Goal: Check status: Check status

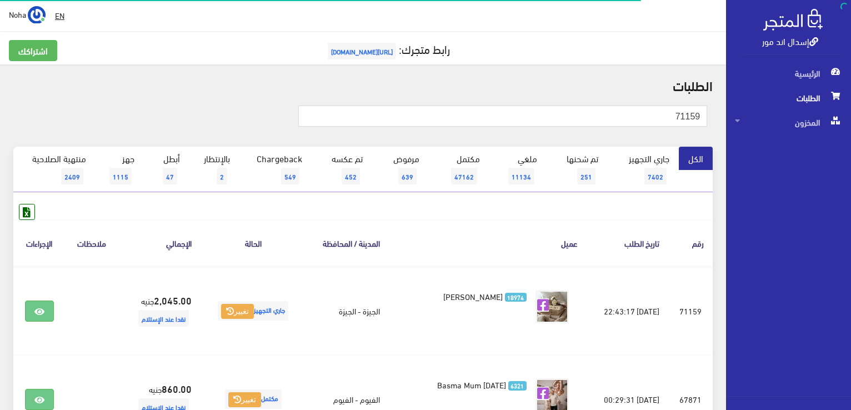
scroll to position [56, 0]
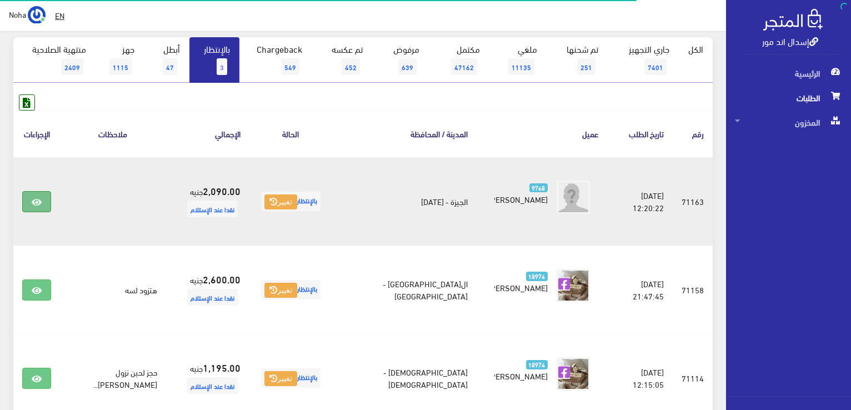
scroll to position [111, 0]
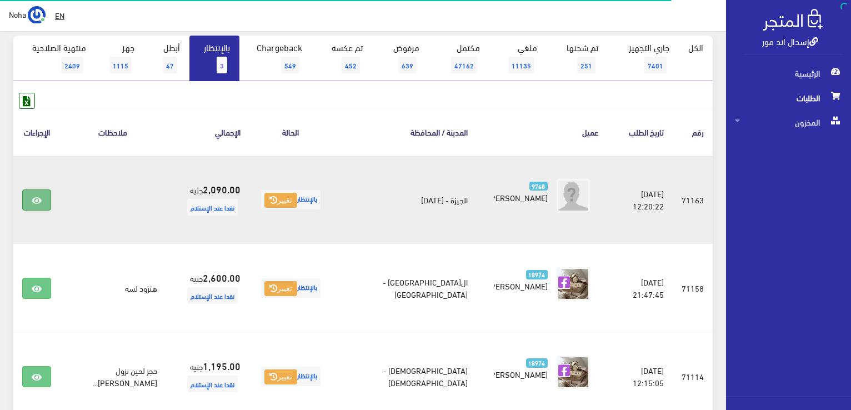
click at [40, 198] on icon at bounding box center [37, 200] width 10 height 9
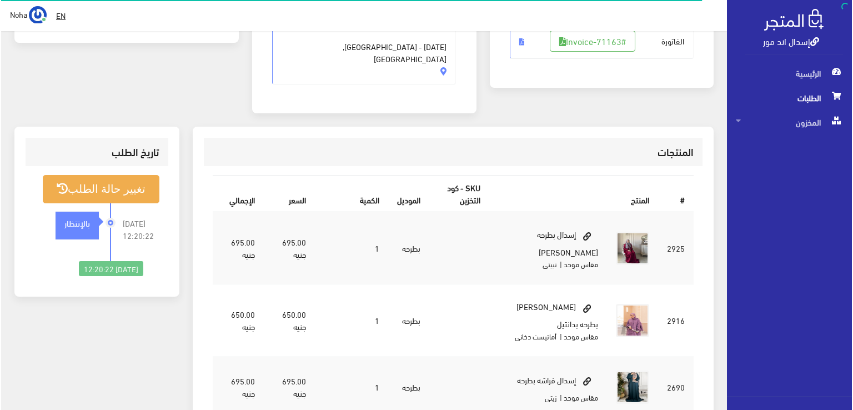
scroll to position [222, 0]
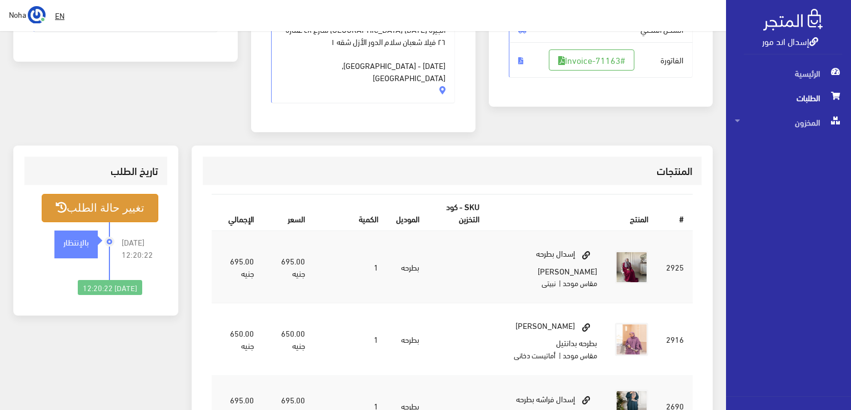
click at [97, 194] on button "تغيير حالة الطلب" at bounding box center [100, 208] width 117 height 28
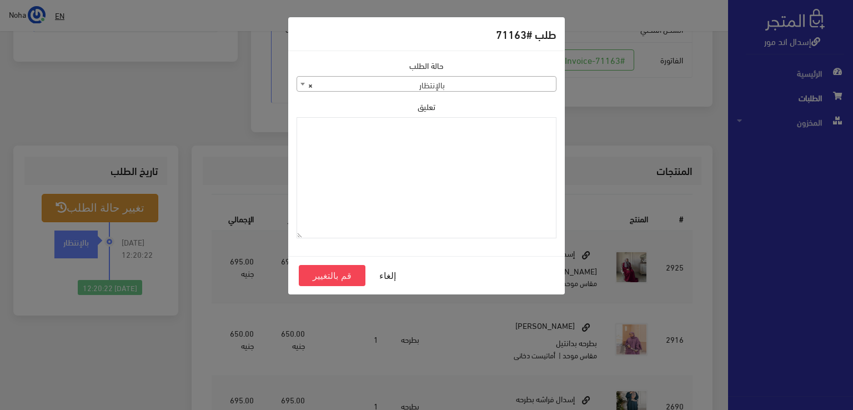
click at [302, 85] on span at bounding box center [302, 84] width 11 height 14
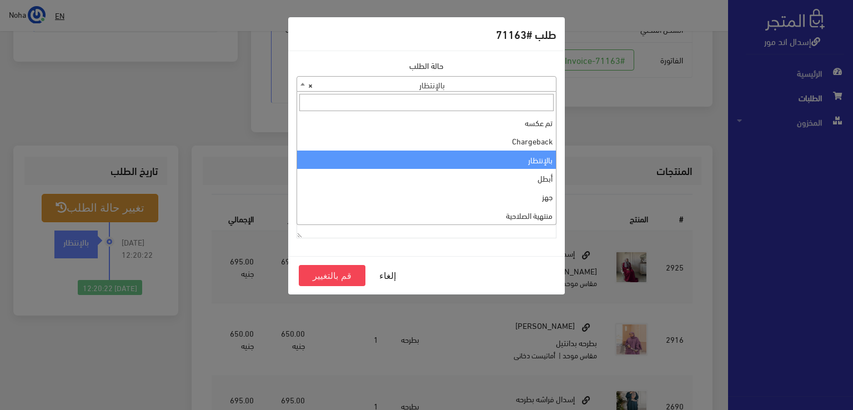
scroll to position [0, 0]
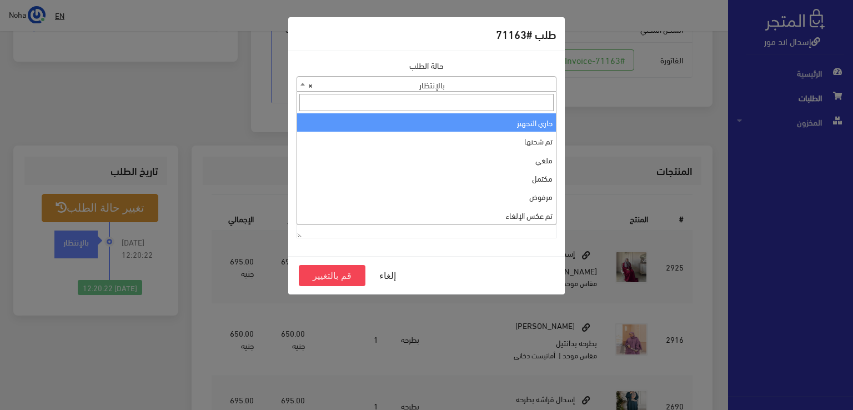
select select "1"
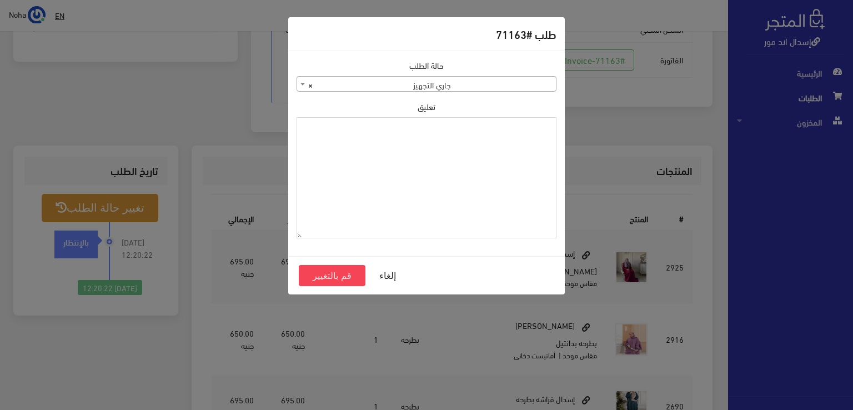
drag, startPoint x: 503, startPoint y: 144, endPoint x: 449, endPoint y: 150, distance: 54.8
click at [449, 150] on textarea "تعليق" at bounding box center [427, 178] width 260 height 122
drag, startPoint x: 515, startPoint y: 127, endPoint x: 574, endPoint y: 129, distance: 58.4
click at [574, 129] on div "طلب #71163 حالة الطلب جاري التجهيز تم شحنها ملغي مكتمل مرفوض تم عكس الإلغاء فشل…" at bounding box center [426, 205] width 853 height 410
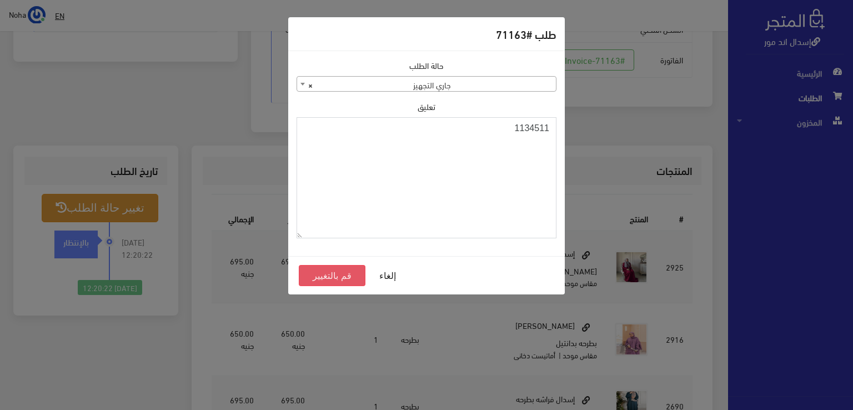
type textarea "1134511"
click at [348, 274] on button "قم بالتغيير" at bounding box center [332, 275] width 67 height 21
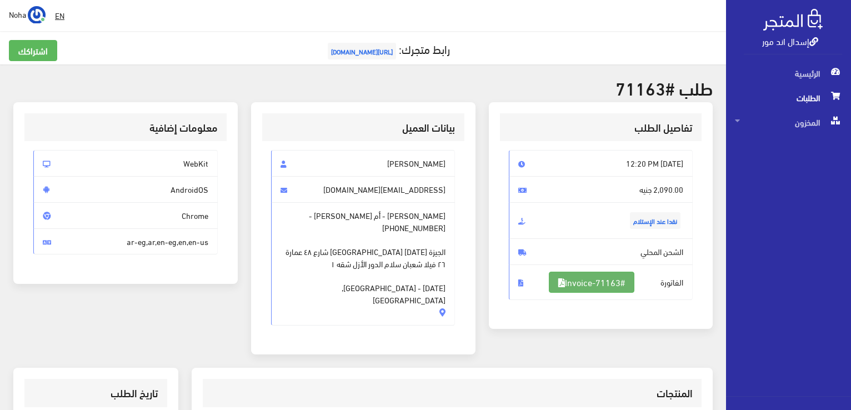
click at [592, 282] on link "#Invoice-71163" at bounding box center [592, 282] width 86 height 21
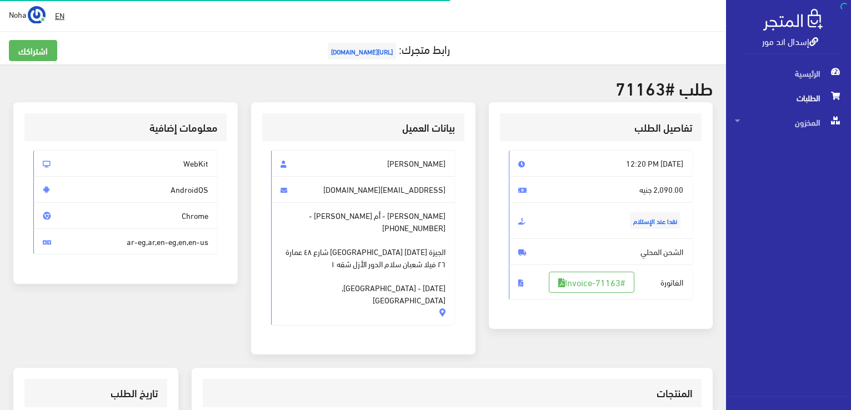
scroll to position [218, 0]
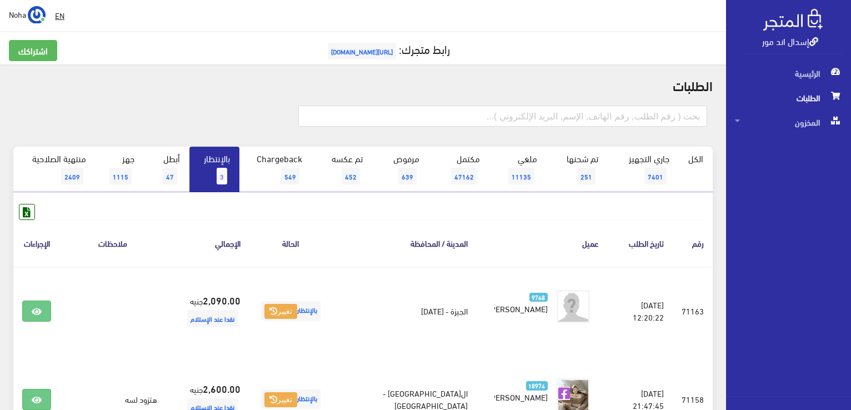
click at [220, 171] on span "3" at bounding box center [222, 176] width 11 height 17
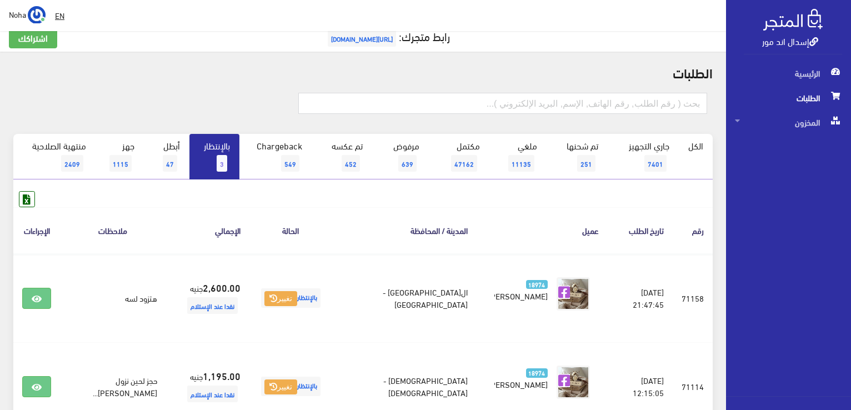
scroll to position [11, 0]
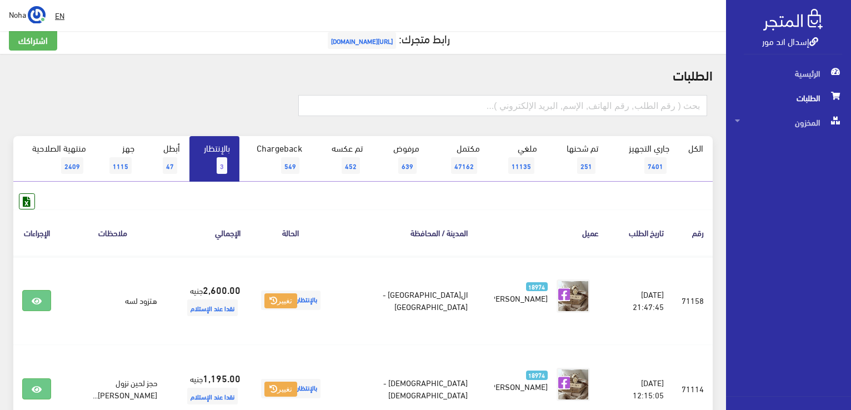
click at [227, 161] on span "3" at bounding box center [222, 165] width 11 height 17
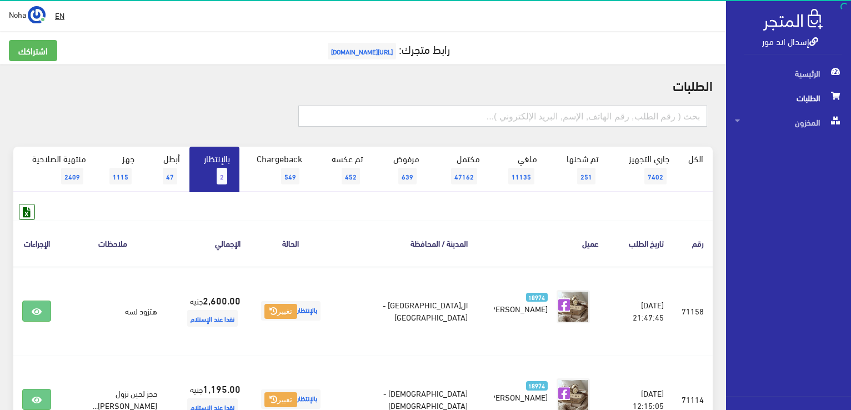
click at [613, 117] on input "text" at bounding box center [502, 116] width 409 height 21
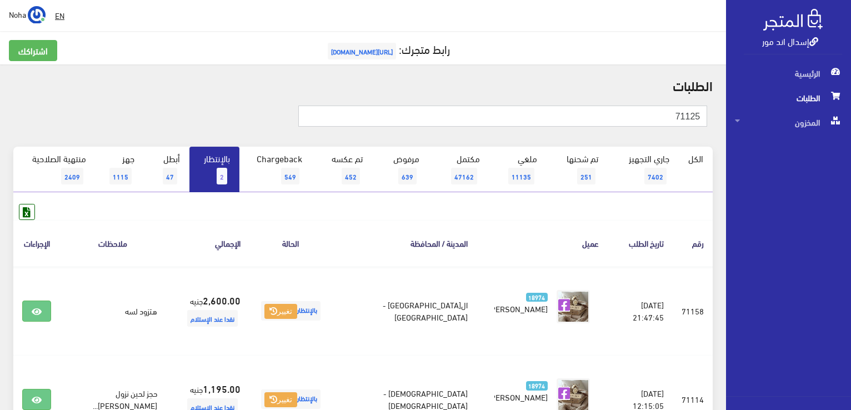
type input "71125"
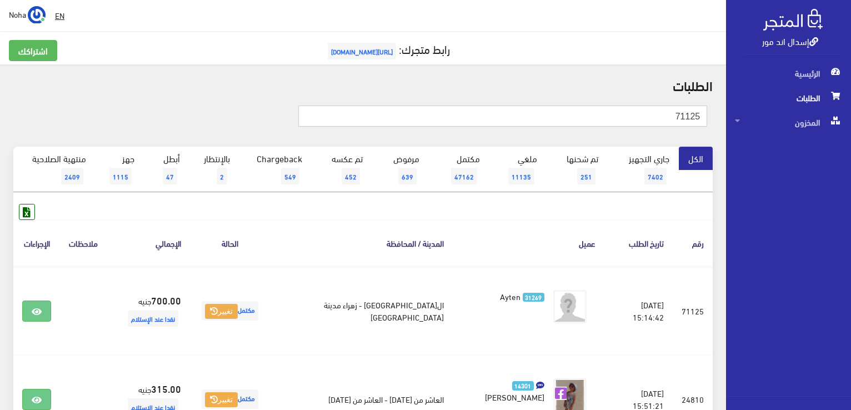
click at [667, 112] on input "71125" at bounding box center [502, 116] width 409 height 21
type input "7"
type input "71108"
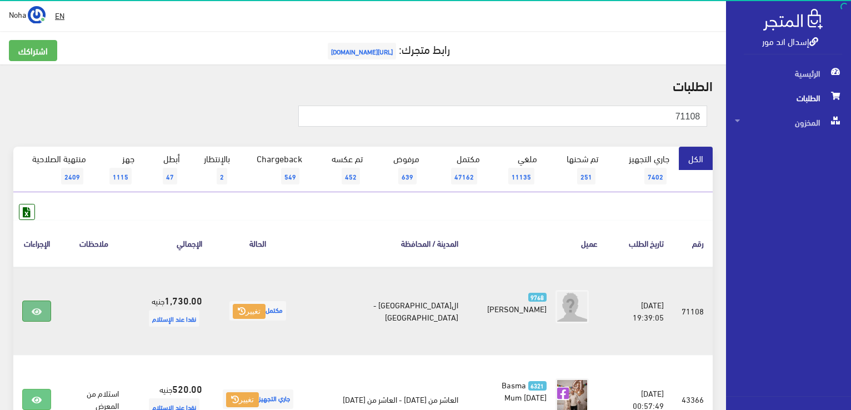
click at [35, 309] on icon at bounding box center [37, 311] width 10 height 9
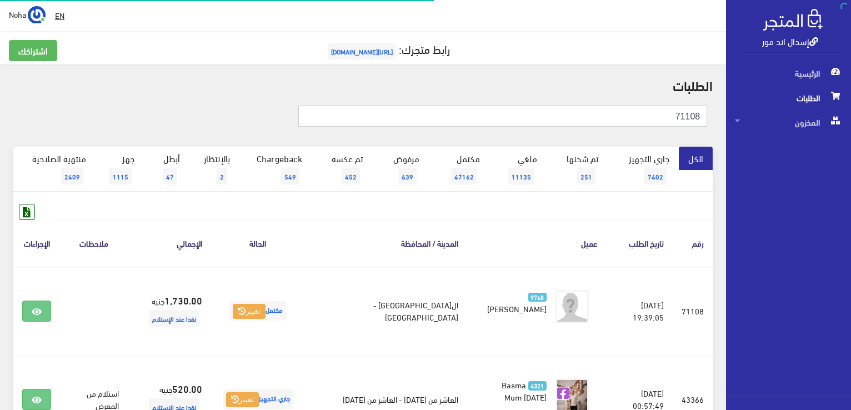
click at [615, 117] on input "71108" at bounding box center [502, 116] width 409 height 21
type input "7"
type input "71131"
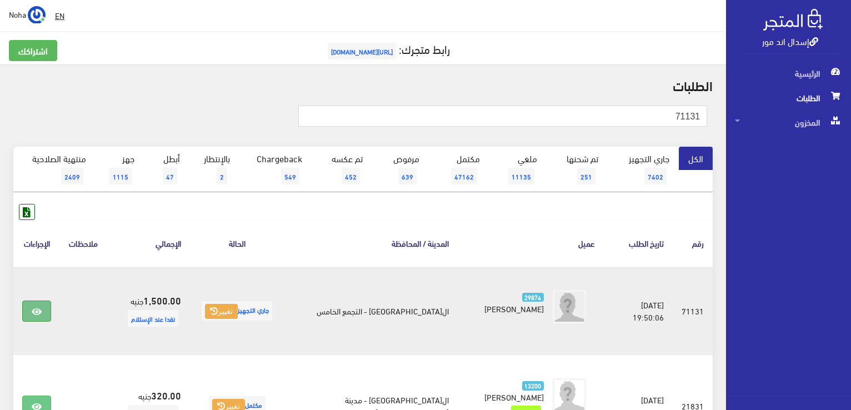
click at [33, 309] on icon at bounding box center [37, 311] width 10 height 9
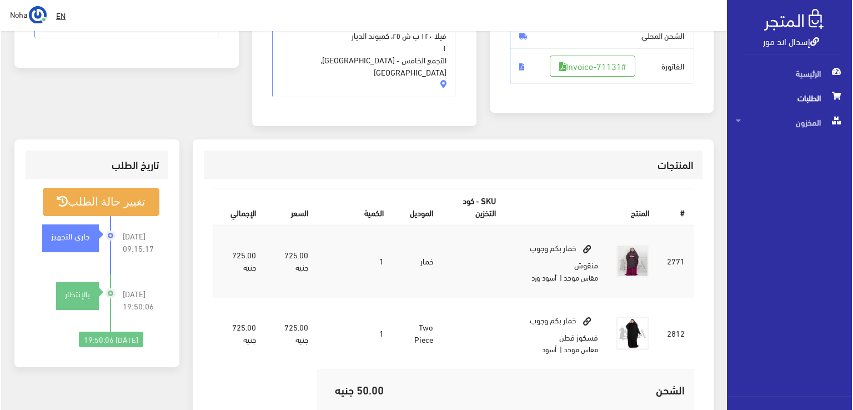
scroll to position [222, 0]
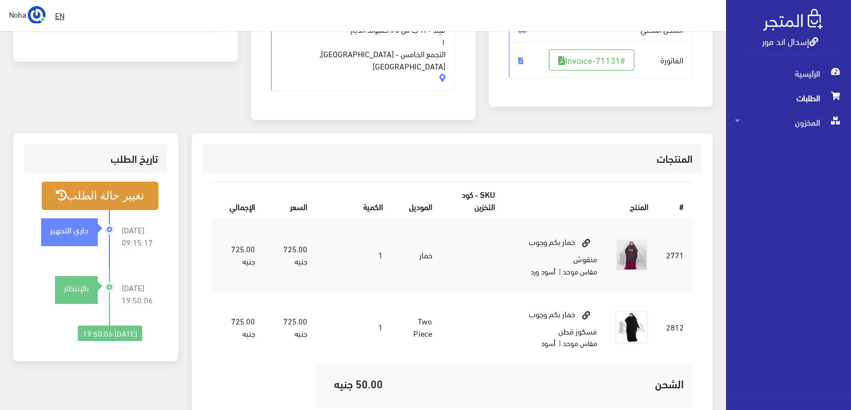
click at [111, 182] on button "تغيير حالة الطلب" at bounding box center [100, 196] width 117 height 28
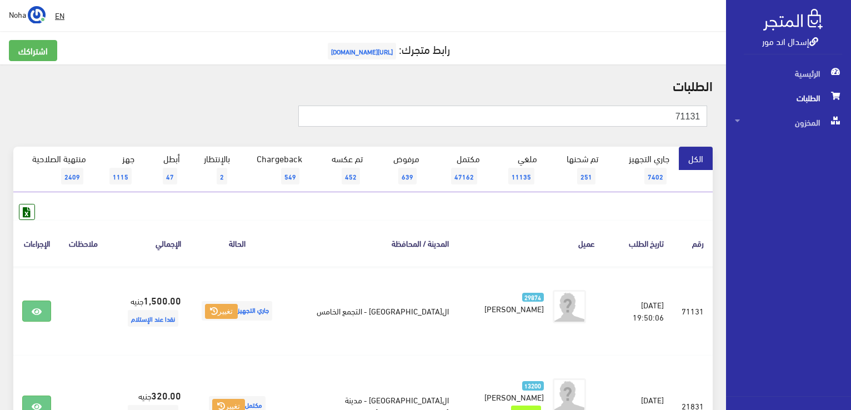
click at [600, 118] on input "71131" at bounding box center [502, 116] width 409 height 21
type input "7"
type input "71115"
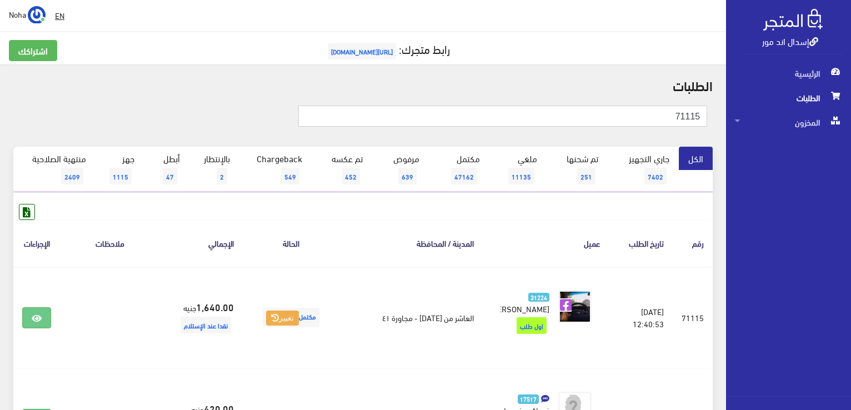
click at [653, 119] on input "71115" at bounding box center [502, 116] width 409 height 21
type input "7"
click at [222, 169] on span "2" at bounding box center [222, 176] width 11 height 17
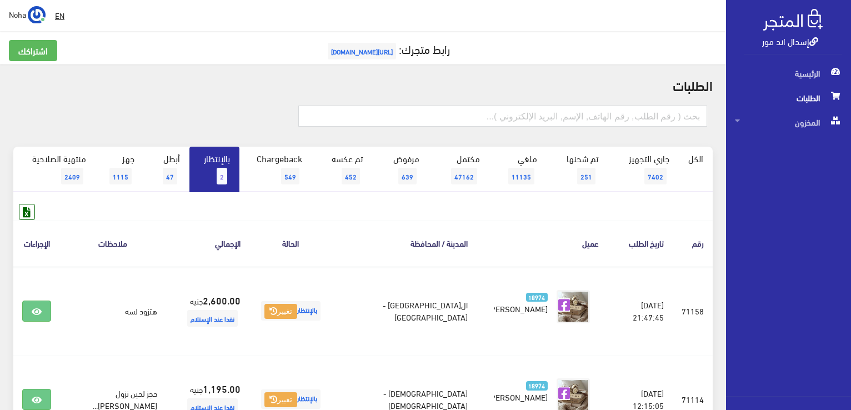
click at [218, 168] on link "بالإنتظار 2" at bounding box center [214, 170] width 50 height 46
click at [217, 177] on link "بالإنتظار 2" at bounding box center [214, 170] width 50 height 46
click at [551, 116] on input "text" at bounding box center [502, 116] width 409 height 21
type input "71014"
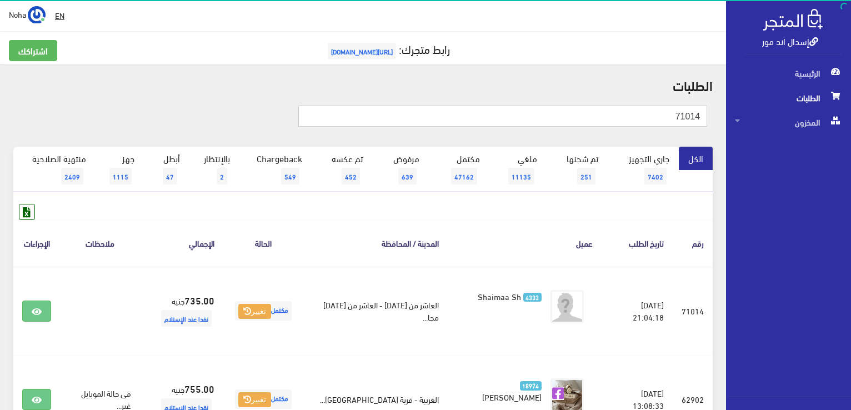
click at [662, 114] on input "71014" at bounding box center [502, 116] width 409 height 21
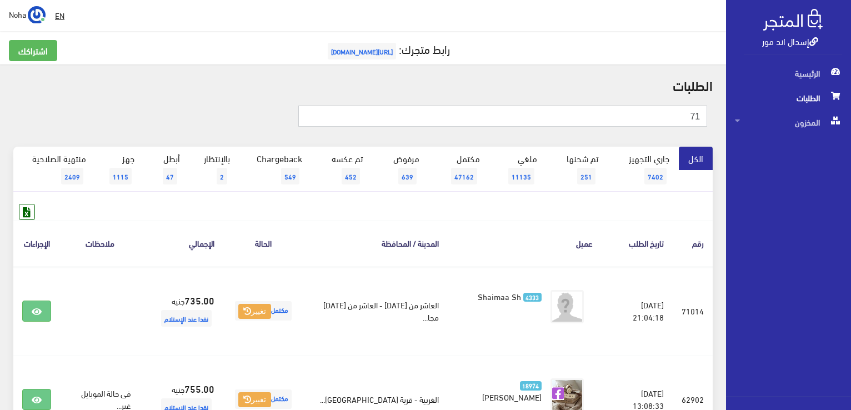
type input "7"
click at [659, 117] on input "text" at bounding box center [502, 116] width 409 height 21
type input "71016"
